Goal: Transaction & Acquisition: Purchase product/service

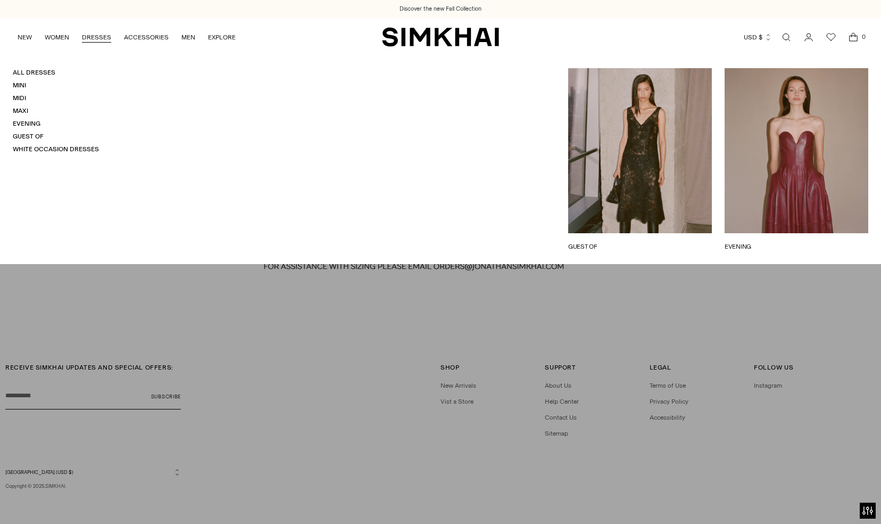
click at [92, 36] on link "DRESSES" at bounding box center [96, 37] width 29 height 23
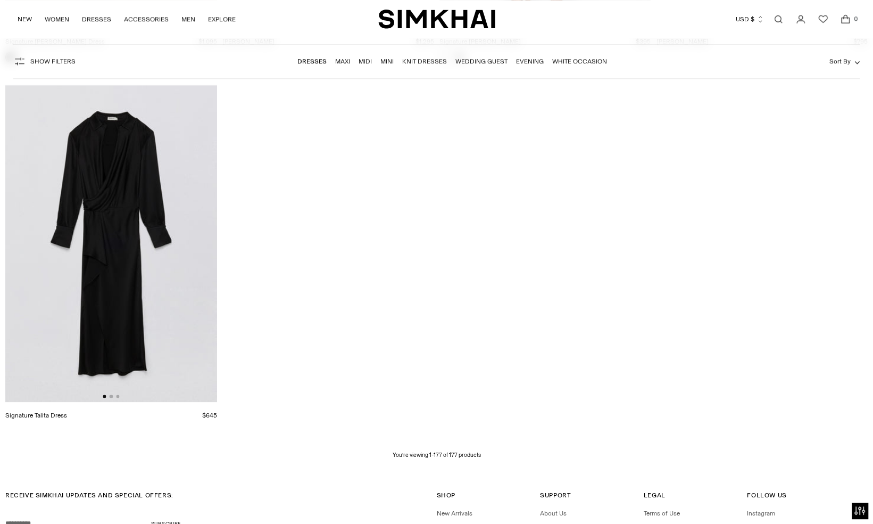
scroll to position [16603, 0]
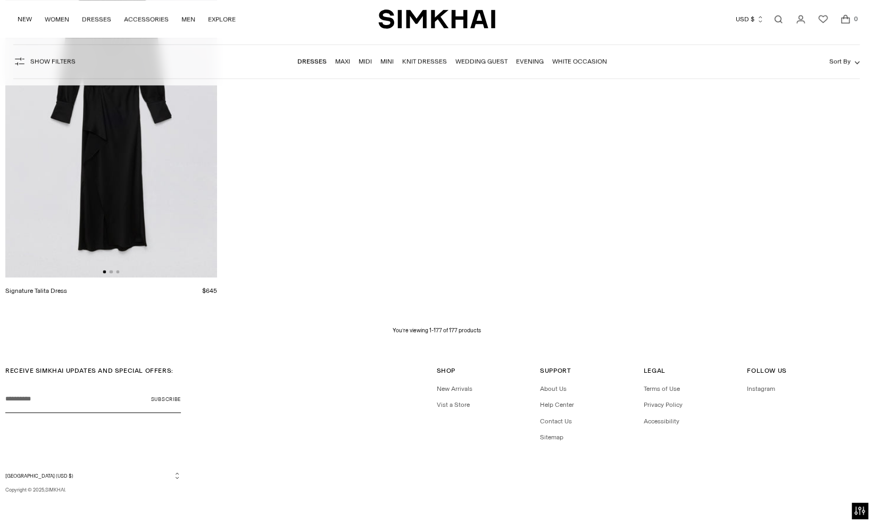
click at [534, 61] on link "Evening" at bounding box center [530, 60] width 28 height 7
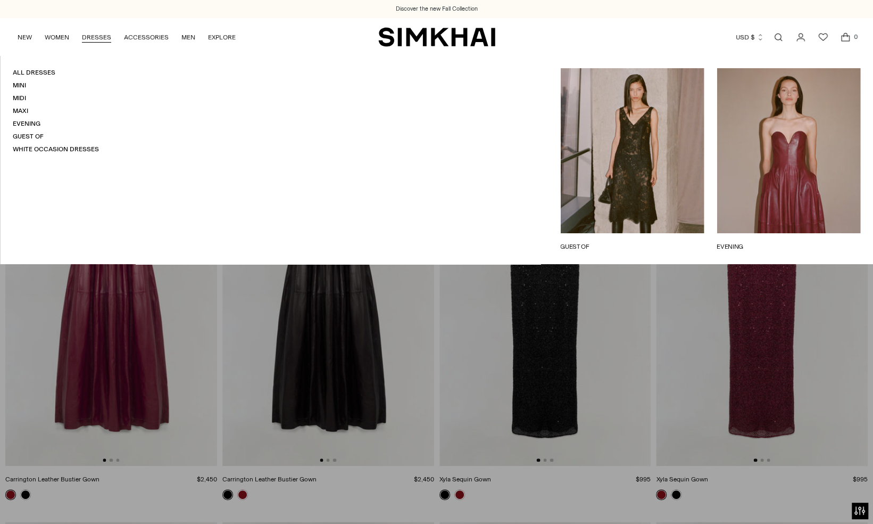
click at [44, 132] on h4 "Guest Of" at bounding box center [56, 136] width 86 height 9
click at [36, 136] on link "Guest Of" at bounding box center [28, 136] width 31 height 7
